Goal: Task Accomplishment & Management: Use online tool/utility

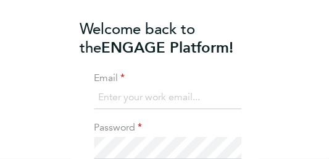
click at [126, 77] on label "Email" at bounding box center [118, 78] width 49 height 13
click at [124, 102] on input at bounding box center [167, 98] width 147 height 22
type input "gumbaminsusera@gmail.com"
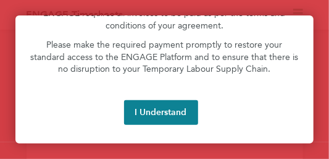
scroll to position [139, 0]
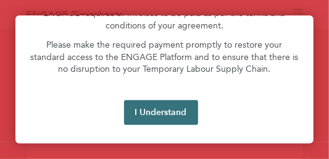
click at [157, 117] on button "I Understand" at bounding box center [161, 112] width 74 height 25
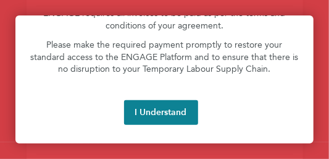
scroll to position [142, 0]
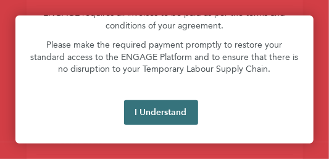
click at [156, 118] on button "I Understand" at bounding box center [161, 112] width 74 height 25
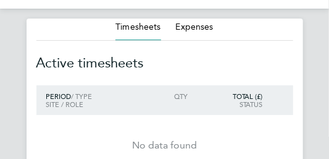
scroll to position [14, 0]
